Goal: Task Accomplishment & Management: Complete application form

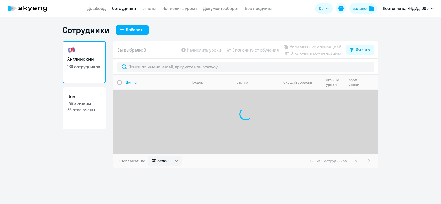
select select "30"
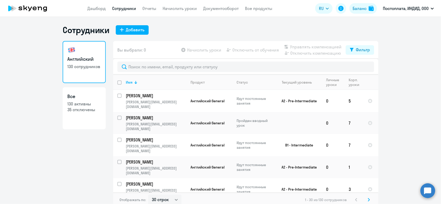
click at [409, 68] on ng-component "Сотрудники Добавить Английский 130 сотрудников Все 130 активны 35 отключены Вы …" at bounding box center [220, 116] width 441 height 183
click at [269, 29] on div "Сотрудники Добавить" at bounding box center [221, 30] width 316 height 11
click at [120, 30] on icon at bounding box center [122, 30] width 4 height 4
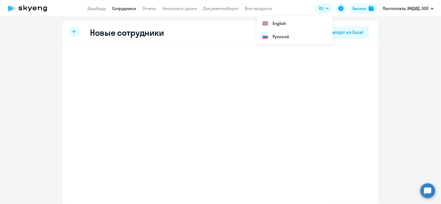
select select "english_adult_not_native_speaker"
select select "3"
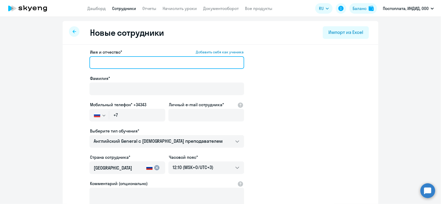
click at [104, 64] on input "Имя и отчество* Добавить себя как ученика" at bounding box center [166, 62] width 155 height 13
paste input "[PERSON_NAME]"
type input "[PERSON_NAME]"
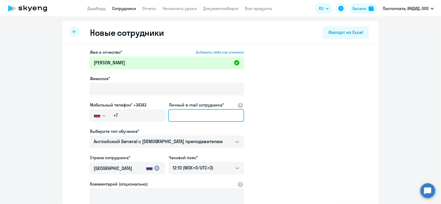
paste input "[PERSON_NAME][EMAIL_ADDRESS][DOMAIN_NAME]"
type input "[PERSON_NAME][EMAIL_ADDRESS][DOMAIN_NAME]"
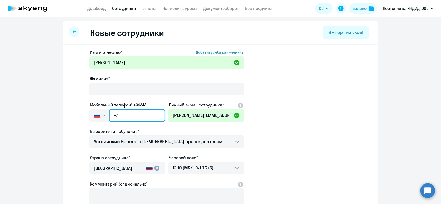
click at [130, 114] on input "+7" at bounding box center [137, 115] width 56 height 13
paste input "[PHONE_NUMBER]"
type input "[PHONE_NUMBER]"
click at [343, 143] on app-new-student-form "Имя и отчество* Добавить себя как ученика [PERSON_NAME]* Мобильный телефон* +34…" at bounding box center [220, 143] width 299 height 188
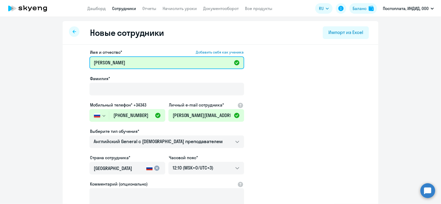
drag, startPoint x: 132, startPoint y: 61, endPoint x: 104, endPoint y: 64, distance: 28.1
click at [104, 64] on input "[PERSON_NAME]" at bounding box center [166, 62] width 155 height 13
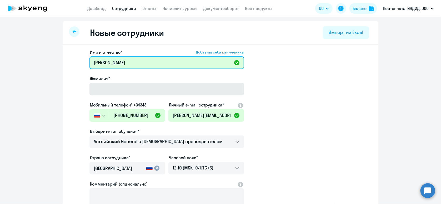
type input "[PERSON_NAME]"
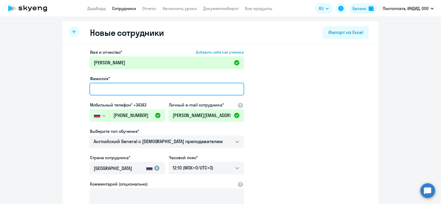
click at [124, 89] on input "Фамилия*" at bounding box center [166, 89] width 155 height 13
paste input "Vasilkin"
type input "Vasilkin"
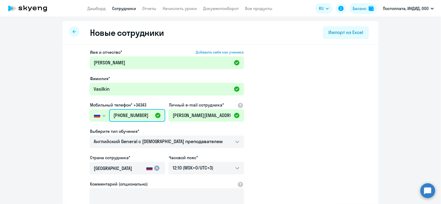
drag, startPoint x: 148, startPoint y: 115, endPoint x: 109, endPoint y: 113, distance: 39.5
click at [109, 113] on input "[PHONE_NUMBER]" at bounding box center [137, 115] width 56 height 13
paste input "77 279-21-5"
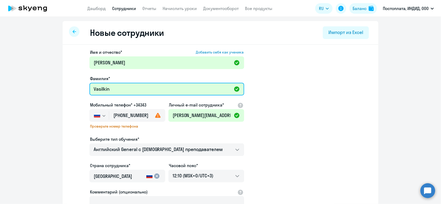
click at [170, 86] on input "Vasilkin" at bounding box center [166, 89] width 155 height 13
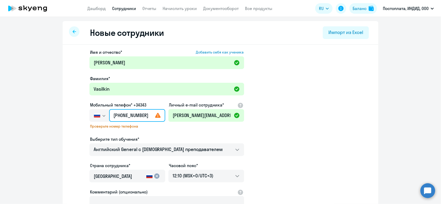
click at [150, 117] on input "[PHONE_NUMBER]" at bounding box center [137, 115] width 56 height 13
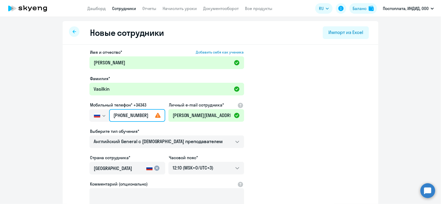
type input "[PHONE_NUMBER]"
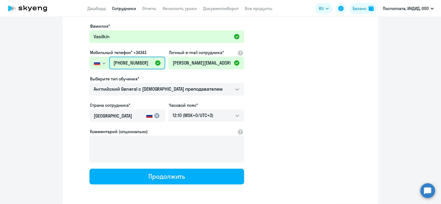
scroll to position [72, 0]
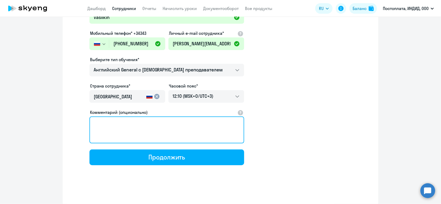
click at [155, 125] on textarea "Комментарий (опционально)" at bounding box center [166, 129] width 155 height 27
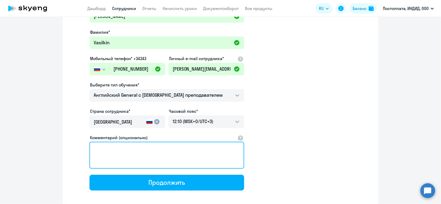
scroll to position [19, 0]
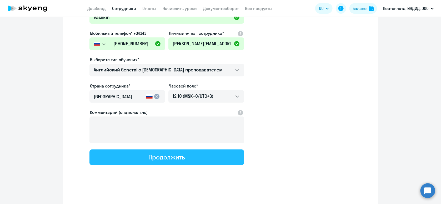
click at [156, 159] on div "Продолжить" at bounding box center [166, 157] width 37 height 8
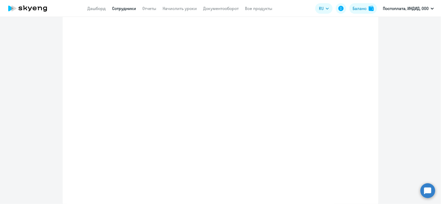
select select "english_adult_not_native_speaker"
select select "3"
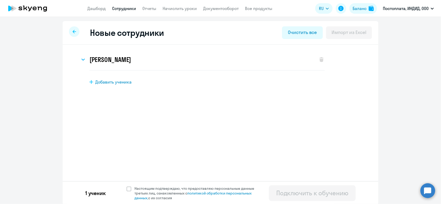
scroll to position [1, 0]
click at [128, 184] on div "1 ученик Настоящим подтверждаю, что предоставляю персональные данные третьих ли…" at bounding box center [221, 192] width 316 height 24
click at [128, 186] on span at bounding box center [129, 188] width 5 height 5
click at [127, 185] on input "Настоящим подтверждаю, что предоставляю персональные данные третьих лиц, ознако…" at bounding box center [126, 185] width 0 height 0
checkbox input "true"
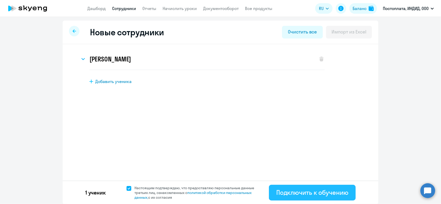
click at [273, 191] on button "Подключить к обучению" at bounding box center [312, 193] width 87 height 16
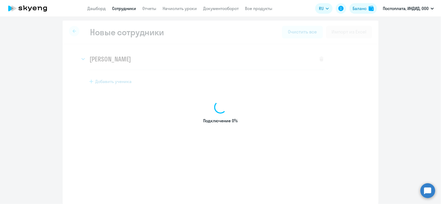
select select "english_adult_not_native_speaker"
select select "3"
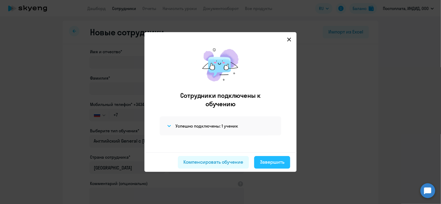
click at [263, 165] on div "Завершить" at bounding box center [272, 161] width 24 height 7
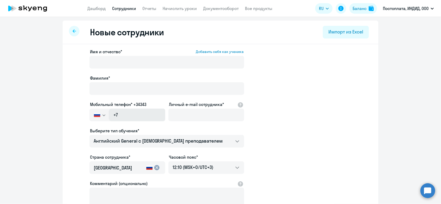
select select "30"
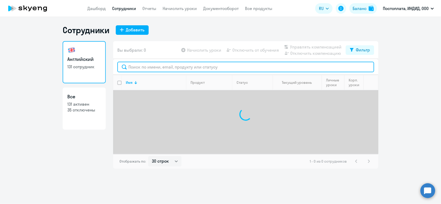
click at [164, 66] on input "text" at bounding box center [245, 67] width 257 height 11
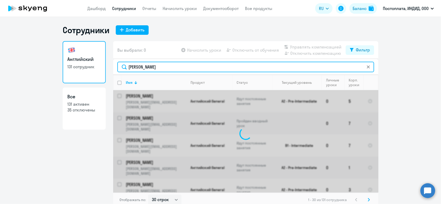
type input "[PERSON_NAME]"
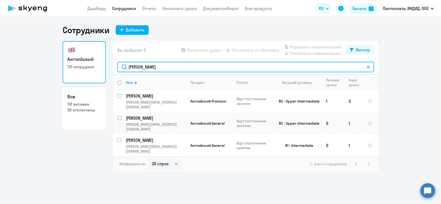
drag, startPoint x: 160, startPoint y: 66, endPoint x: 115, endPoint y: 75, distance: 46.3
click at [115, 75] on div "Вы выбрали: 0 Начислить уроки Отключить от обучения Управлять компенсацией Откл…" at bounding box center [245, 106] width 265 height 130
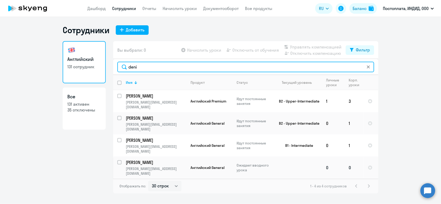
type input "deni"
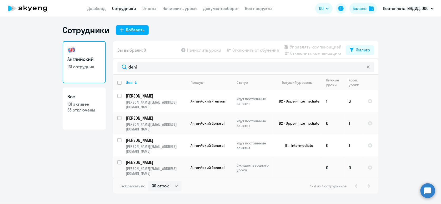
click at [178, 159] on p "[PERSON_NAME]" at bounding box center [155, 162] width 59 height 6
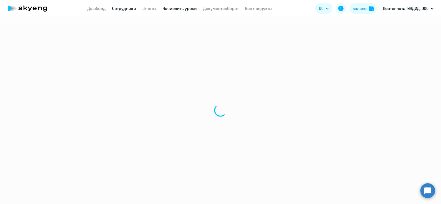
click at [171, 8] on link "Начислить уроки" at bounding box center [180, 8] width 34 height 5
select select "english"
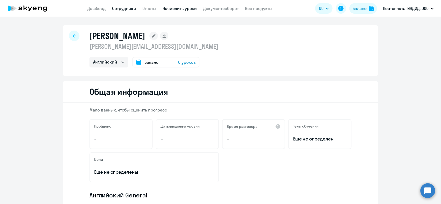
click at [171, 9] on link "Начислить уроки" at bounding box center [180, 8] width 34 height 5
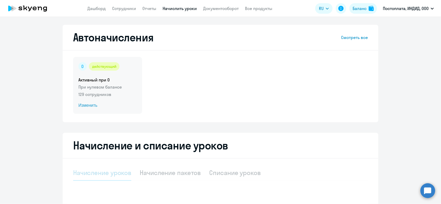
select select "10"
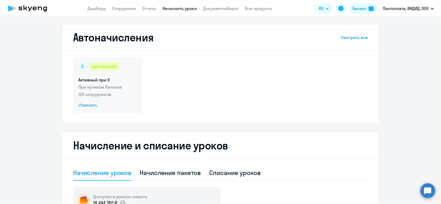
click at [118, 79] on h5 "Активный при 0" at bounding box center [107, 80] width 58 height 6
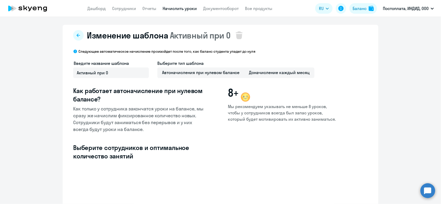
scroll to position [103, 0]
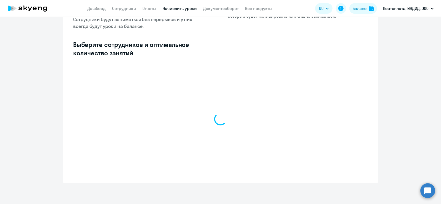
select select "10"
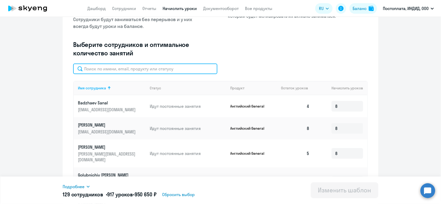
click at [135, 71] on input "text" at bounding box center [145, 68] width 144 height 11
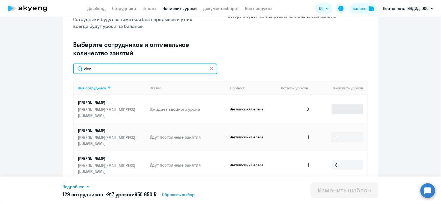
type input "deni"
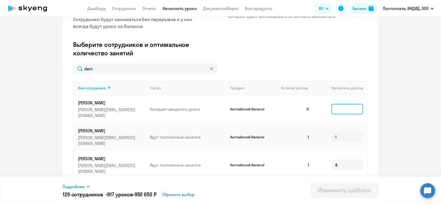
click at [341, 109] on input at bounding box center [348, 109] width 32 height 11
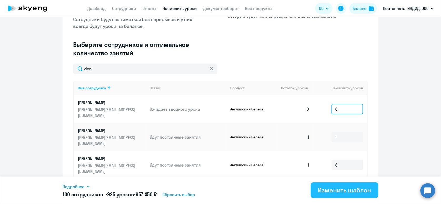
type input "8"
click at [328, 193] on div "Изменить шаблон" at bounding box center [344, 190] width 53 height 8
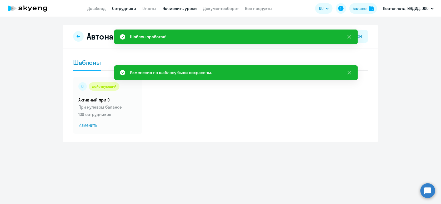
click at [125, 9] on link "Сотрудники" at bounding box center [124, 8] width 24 height 5
select select "30"
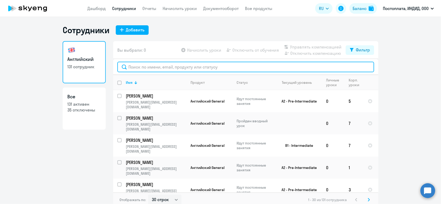
click at [240, 68] on input "text" at bounding box center [245, 67] width 257 height 11
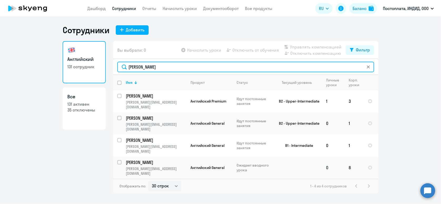
type input "[PERSON_NAME]"
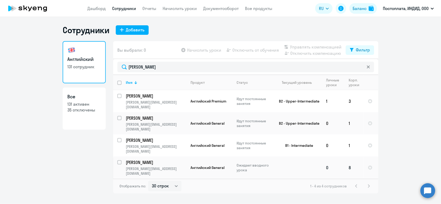
click at [283, 156] on td at bounding box center [297, 167] width 49 height 22
select select "english"
